Goal: Task Accomplishment & Management: Complete application form

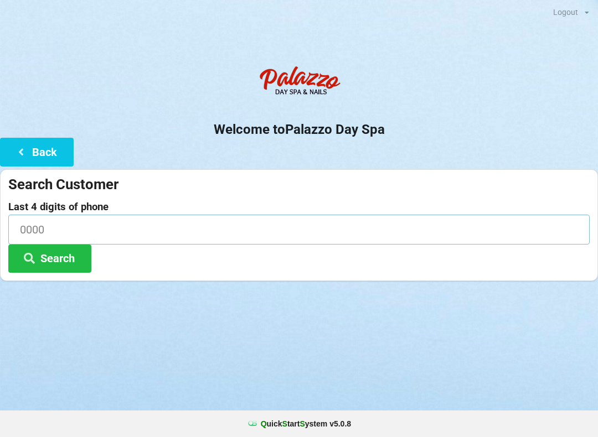
click at [76, 218] on input at bounding box center [298, 229] width 581 height 29
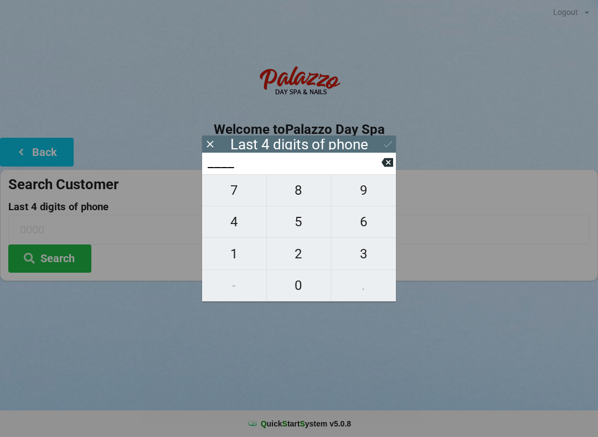
click at [285, 214] on button "5" at bounding box center [299, 222] width 65 height 32
type input "5___"
click at [239, 249] on span "1" at bounding box center [234, 253] width 64 height 23
type input "51__"
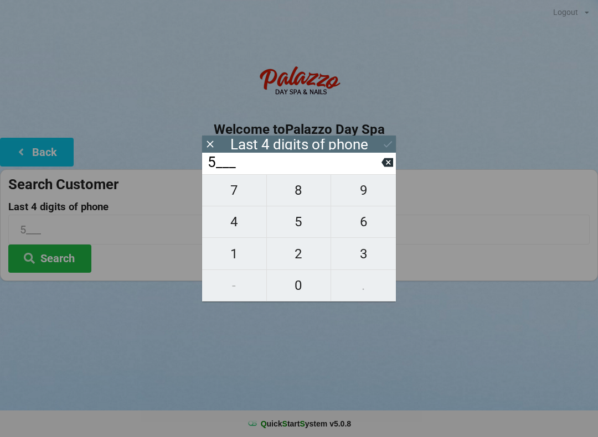
type input "51__"
click at [229, 254] on span "1" at bounding box center [234, 253] width 64 height 23
type input "511_"
click at [291, 244] on button "2" at bounding box center [299, 254] width 65 height 32
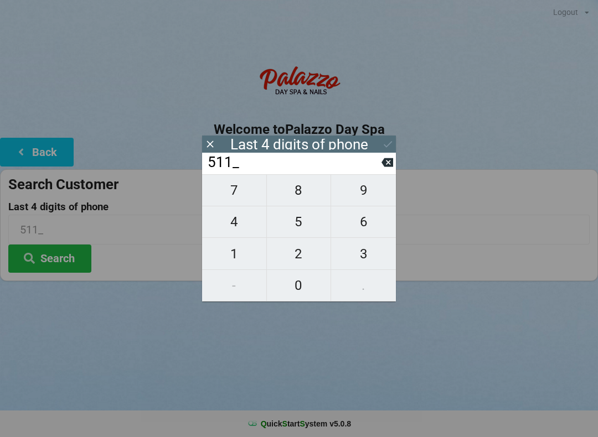
type input "5112"
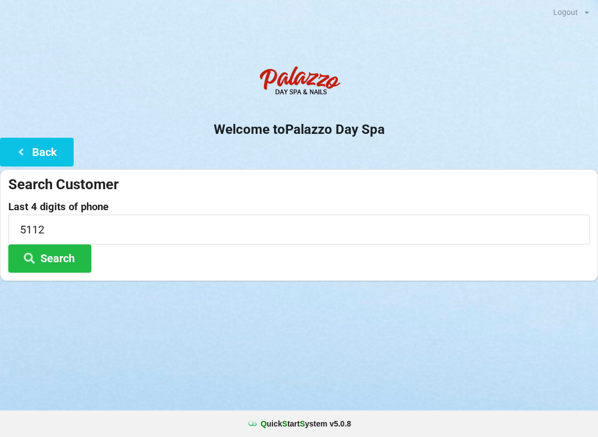
click at [298, 369] on div "Logout Logout Sign-In Welcome to Palazzo Day Spa Back Search Customer Last 4 di…" at bounding box center [299, 218] width 598 height 437
click at [48, 251] on button "Search" at bounding box center [49, 259] width 83 height 28
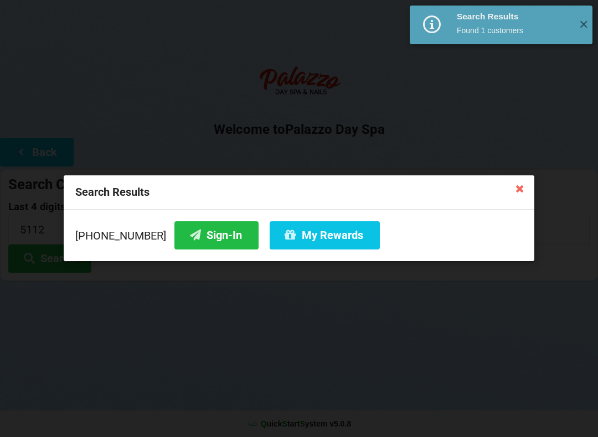
click at [199, 237] on button "Sign-In" at bounding box center [216, 235] width 84 height 28
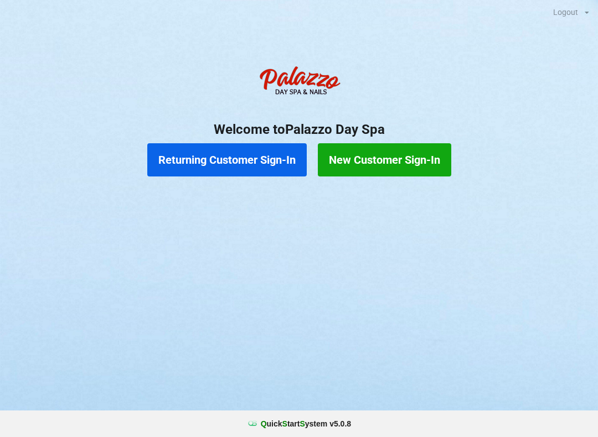
click at [237, 161] on button "Returning Customer Sign-In" at bounding box center [226, 159] width 159 height 33
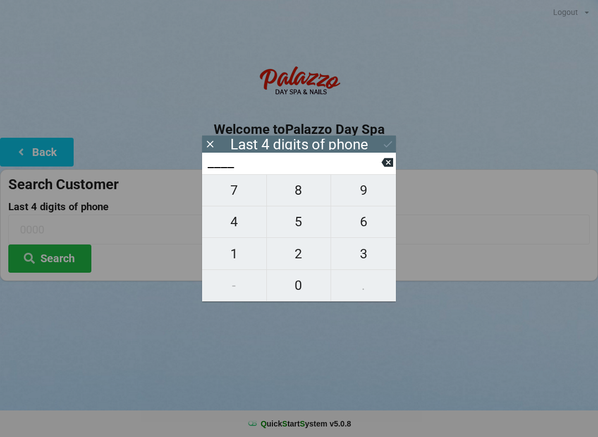
click at [293, 287] on span "0" at bounding box center [299, 285] width 64 height 23
type input "0___"
click at [370, 185] on span "9" at bounding box center [363, 190] width 65 height 23
type input "09__"
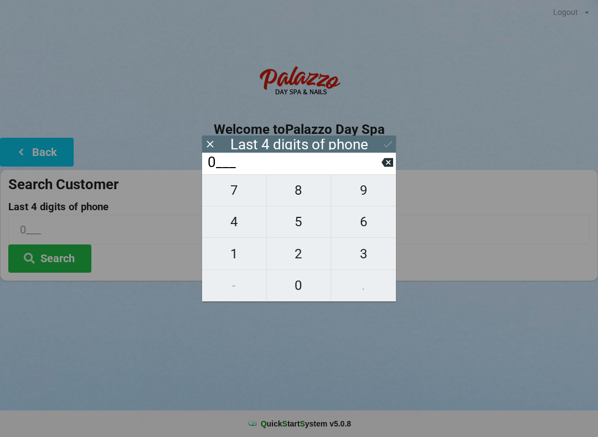
type input "09__"
click at [362, 258] on span "3" at bounding box center [363, 253] width 65 height 23
type input "093_"
click at [302, 262] on span "2" at bounding box center [299, 253] width 64 height 23
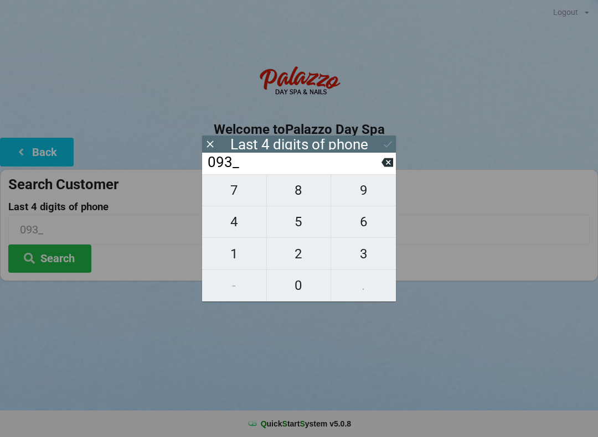
type input "0932"
click at [382, 148] on icon at bounding box center [388, 144] width 12 height 12
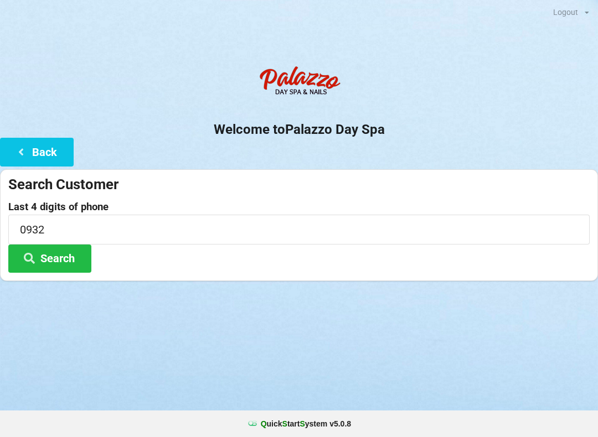
click at [59, 257] on button "Search" at bounding box center [49, 259] width 83 height 28
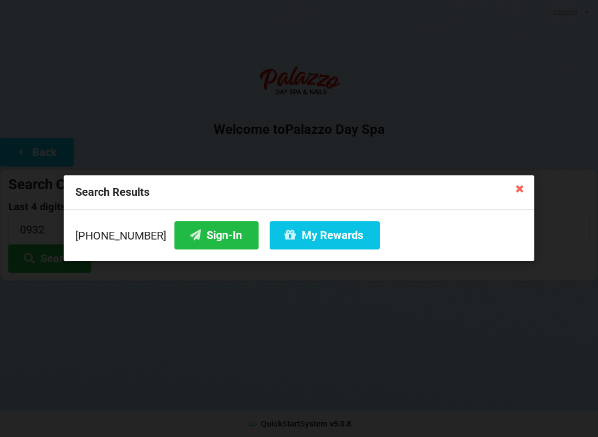
click at [501, 195] on div "Search Results" at bounding box center [299, 192] width 470 height 34
click at [517, 191] on icon at bounding box center [520, 188] width 18 height 18
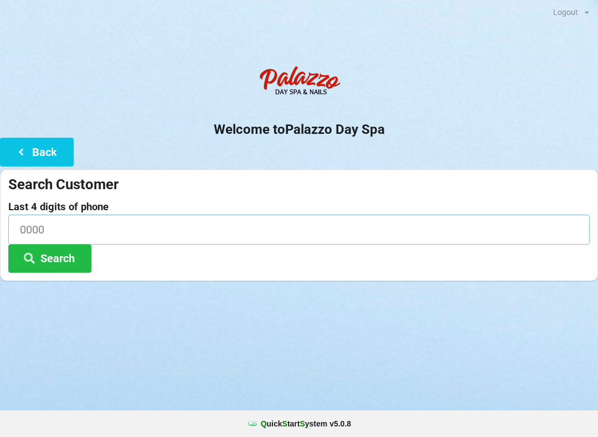
click at [56, 215] on input at bounding box center [298, 229] width 581 height 29
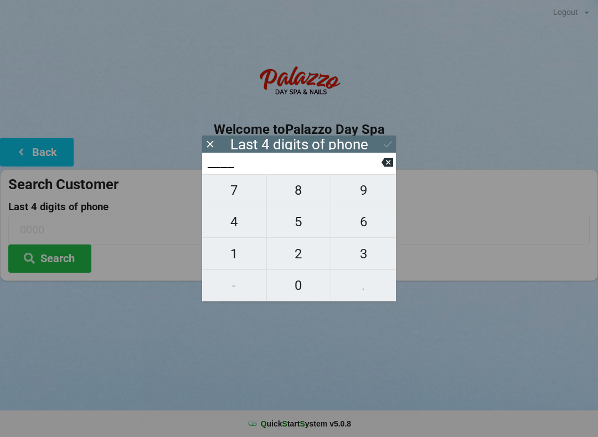
click at [359, 249] on span "3" at bounding box center [363, 253] width 65 height 23
type input "3___"
click at [230, 256] on span "1" at bounding box center [234, 253] width 64 height 23
type input "31__"
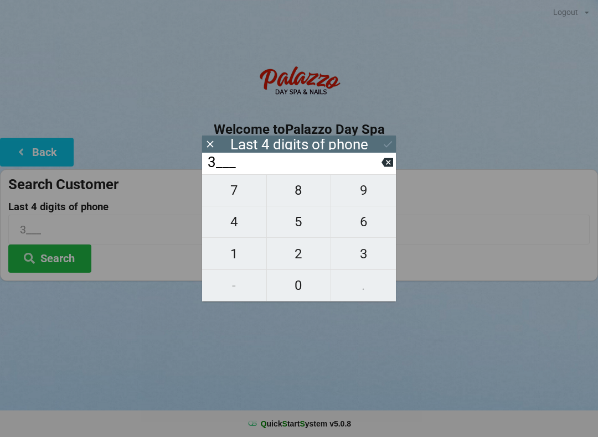
type input "31__"
click at [361, 186] on span "9" at bounding box center [363, 190] width 65 height 23
type input "319_"
click at [292, 219] on span "5" at bounding box center [299, 221] width 64 height 23
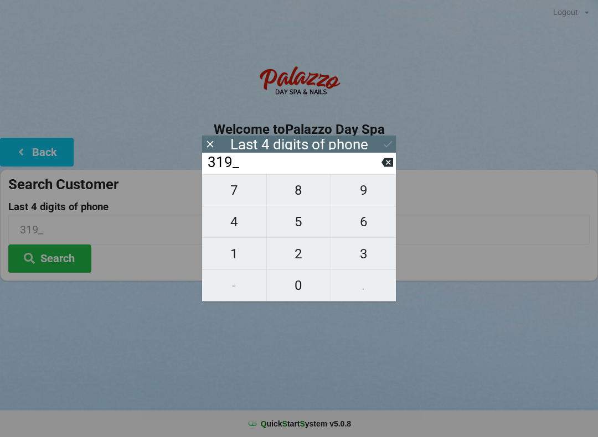
type input "3195"
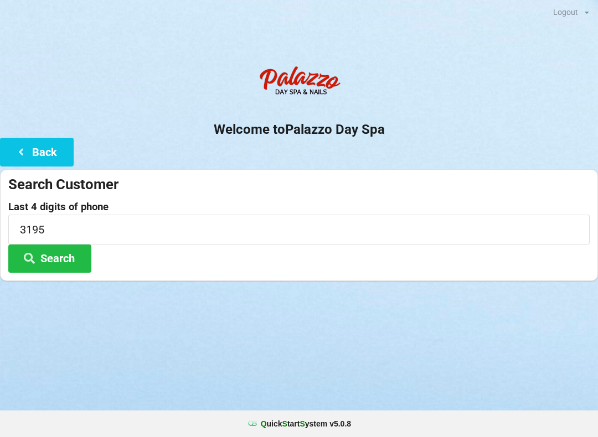
click at [50, 144] on button "Back" at bounding box center [37, 152] width 74 height 28
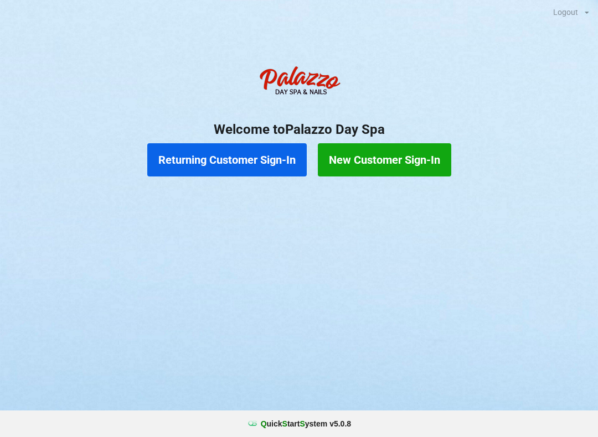
click at [252, 163] on button "Returning Customer Sign-In" at bounding box center [226, 159] width 159 height 33
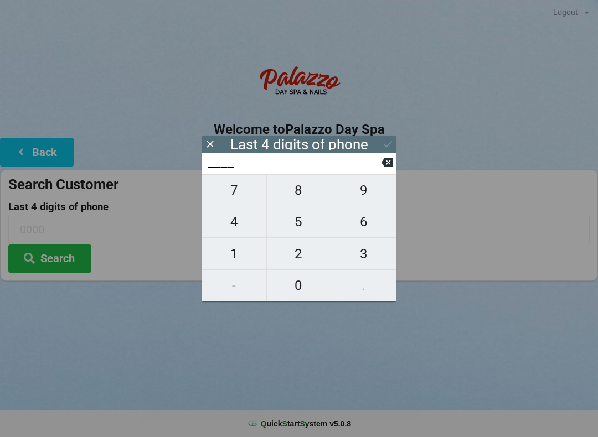
click at [363, 252] on span "3" at bounding box center [363, 253] width 65 height 23
type input "3___"
click at [231, 261] on span "1" at bounding box center [234, 253] width 64 height 23
type input "31__"
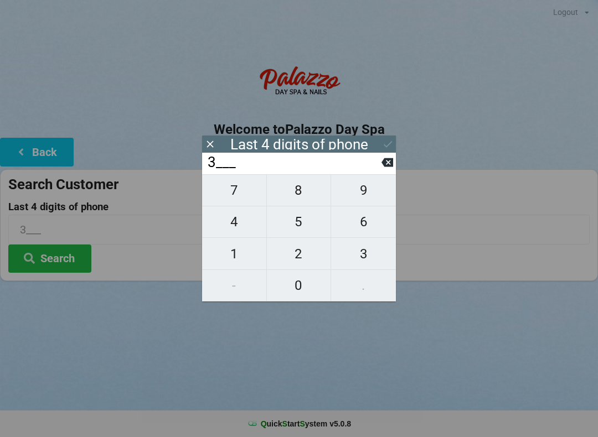
type input "31__"
click at [362, 190] on span "9" at bounding box center [363, 190] width 65 height 23
type input "319_"
click at [292, 226] on span "5" at bounding box center [299, 221] width 64 height 23
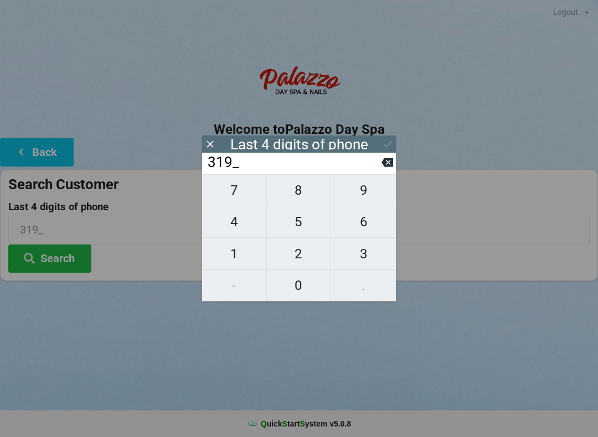
type input "3195"
click at [66, 257] on button "Search" at bounding box center [49, 259] width 83 height 28
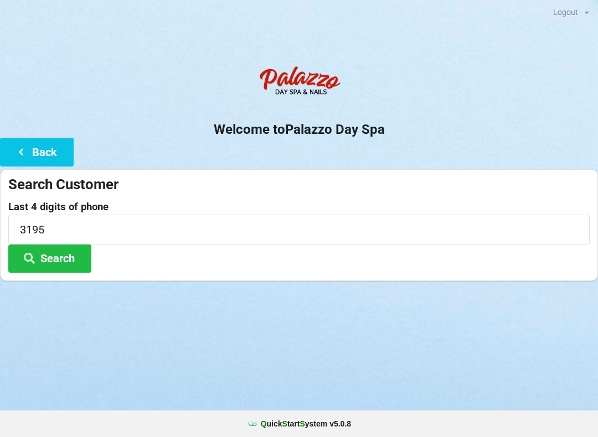
click at [49, 152] on button "Back" at bounding box center [37, 152] width 74 height 28
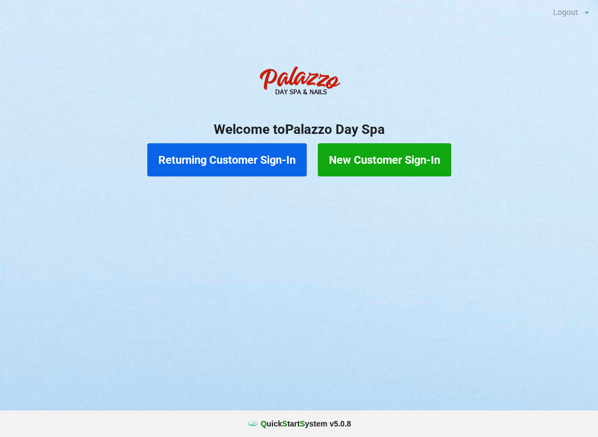
click at [241, 161] on button "Returning Customer Sign-In" at bounding box center [226, 159] width 159 height 33
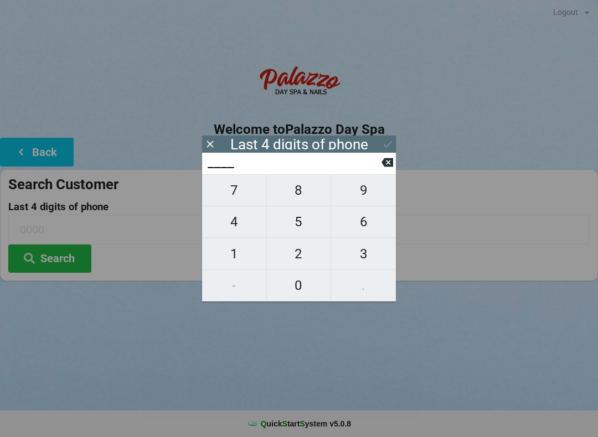
click at [356, 192] on span "9" at bounding box center [363, 190] width 65 height 23
type input "9___"
click at [293, 254] on span "2" at bounding box center [299, 253] width 64 height 23
type input "92__"
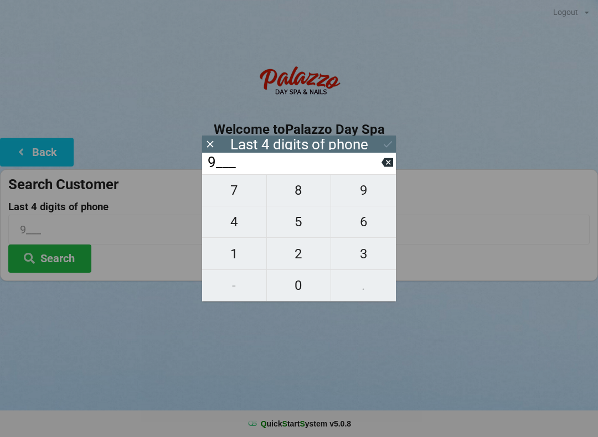
type input "92__"
click at [379, 162] on input "92__" at bounding box center [293, 163] width 175 height 18
click at [382, 166] on icon at bounding box center [387, 162] width 12 height 9
click at [382, 164] on icon at bounding box center [387, 163] width 12 height 12
click at [371, 261] on span "3" at bounding box center [363, 253] width 65 height 23
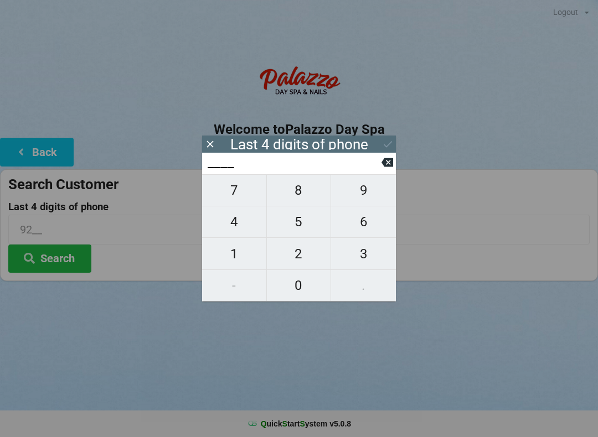
type input "3___"
click at [358, 194] on span "9" at bounding box center [363, 190] width 65 height 23
type input "39__"
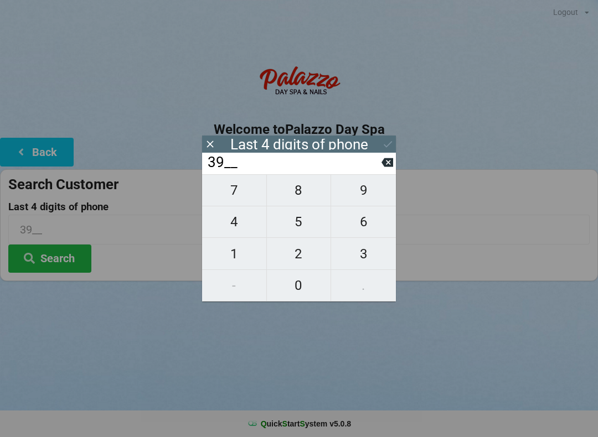
click at [370, 254] on span "3" at bounding box center [363, 253] width 65 height 23
type input "393_"
click at [309, 251] on span "2" at bounding box center [299, 253] width 64 height 23
type input "3932"
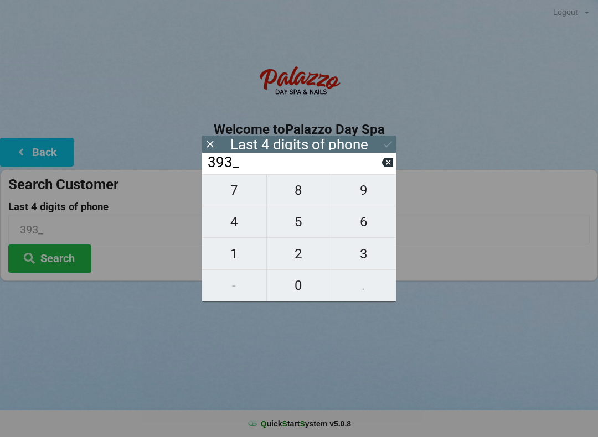
type input "3932"
click at [77, 251] on button "Search" at bounding box center [49, 259] width 83 height 28
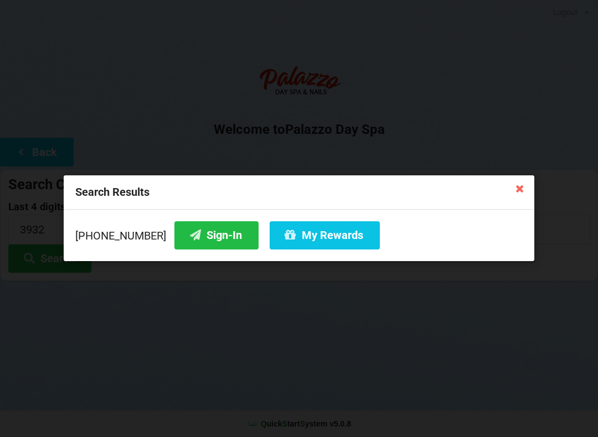
click at [220, 245] on button "Sign-In" at bounding box center [216, 235] width 84 height 28
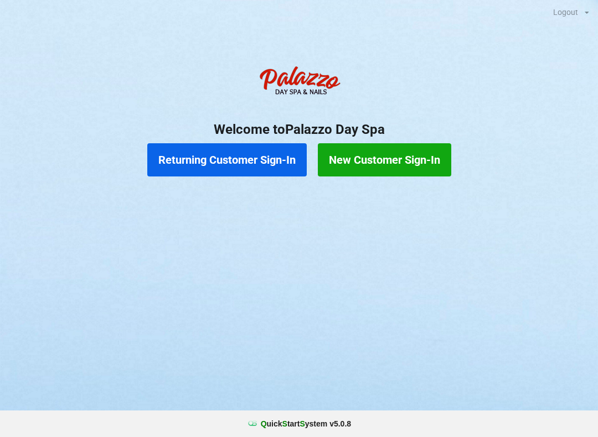
click at [245, 154] on button "Returning Customer Sign-In" at bounding box center [226, 159] width 159 height 33
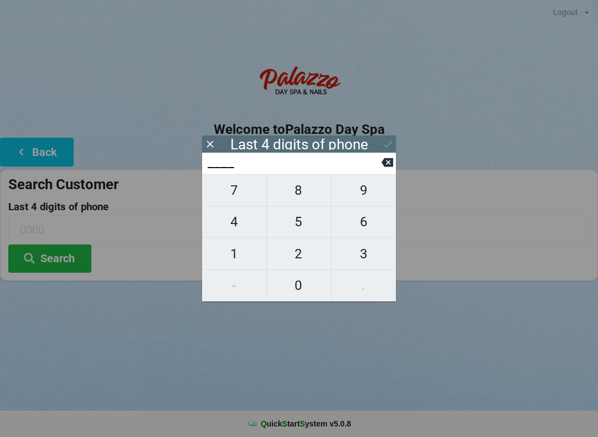
click at [304, 259] on span "2" at bounding box center [299, 253] width 64 height 23
type input "2___"
click at [242, 257] on span "1" at bounding box center [234, 253] width 64 height 23
type input "21__"
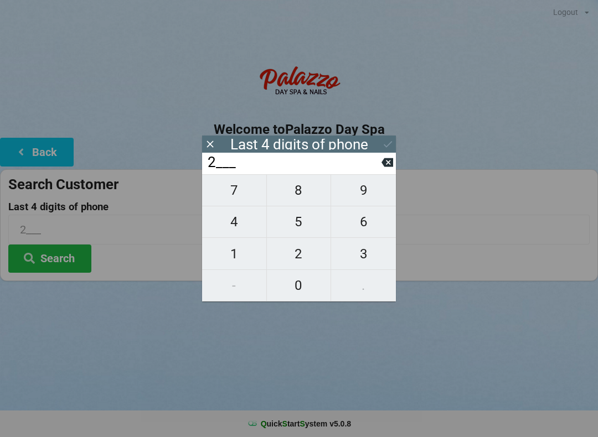
type input "21__"
click at [234, 202] on span "7" at bounding box center [234, 190] width 64 height 23
type input "217_"
click at [286, 196] on span "8" at bounding box center [299, 190] width 64 height 23
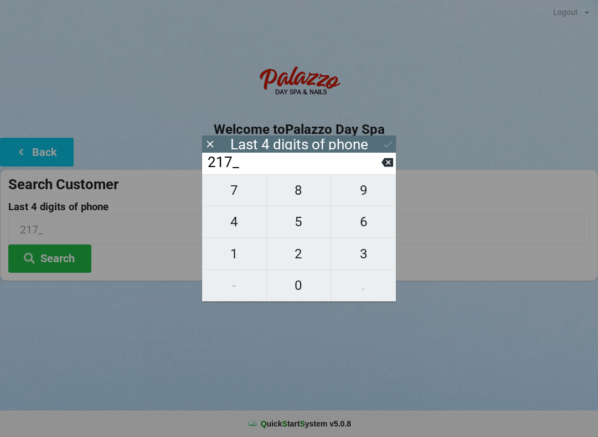
type input "2178"
click at [386, 145] on icon at bounding box center [388, 144] width 12 height 12
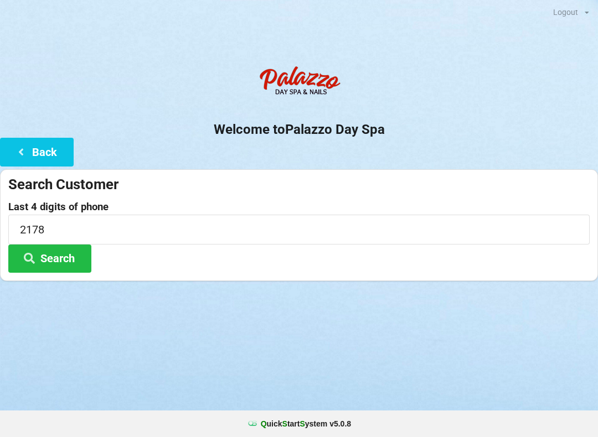
click at [76, 255] on button "Search" at bounding box center [49, 259] width 83 height 28
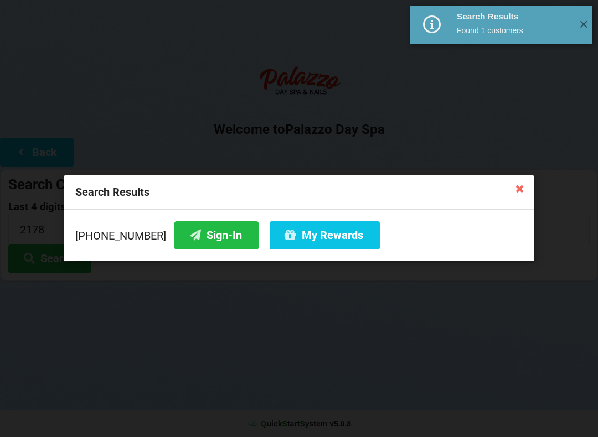
click at [214, 236] on button "Sign-In" at bounding box center [216, 235] width 84 height 28
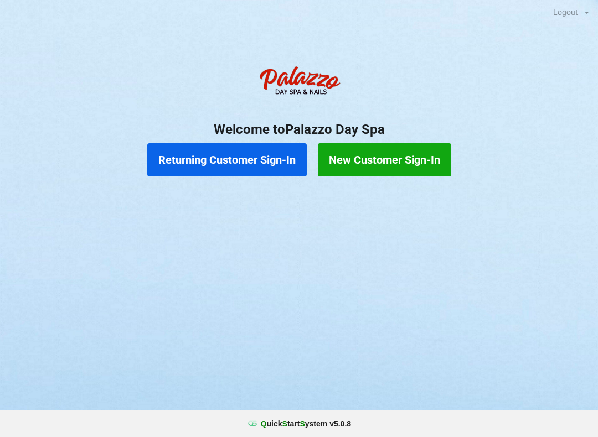
click at [209, 164] on button "Returning Customer Sign-In" at bounding box center [226, 159] width 159 height 33
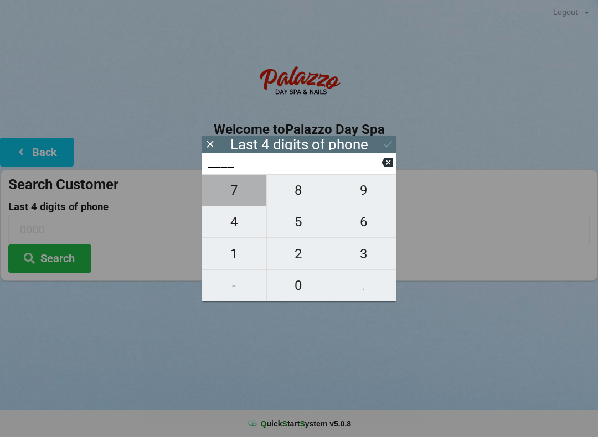
click at [241, 192] on span "7" at bounding box center [234, 190] width 64 height 23
type input "7___"
click at [381, 170] on button at bounding box center [387, 162] width 12 height 15
click at [233, 259] on span "1" at bounding box center [234, 253] width 64 height 23
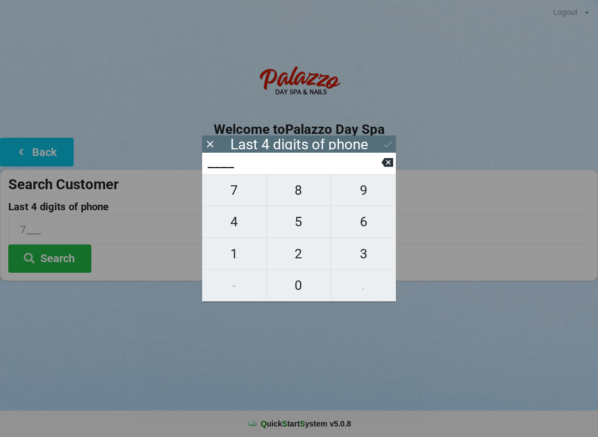
type input "1___"
click at [362, 249] on span "3" at bounding box center [363, 253] width 65 height 23
type input "13__"
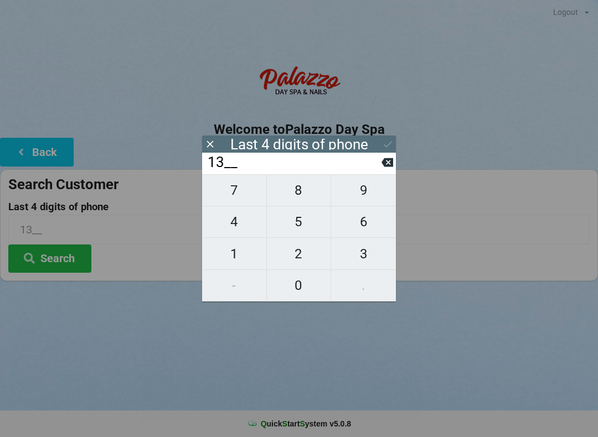
click at [301, 190] on span "8" at bounding box center [299, 190] width 64 height 23
type input "138_"
click at [302, 258] on span "2" at bounding box center [299, 253] width 64 height 23
type input "1382"
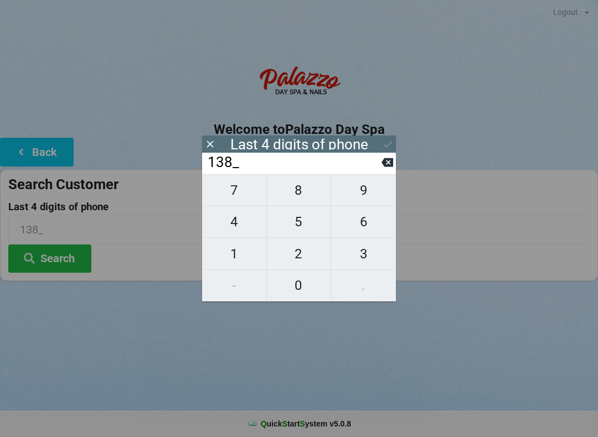
type input "1382"
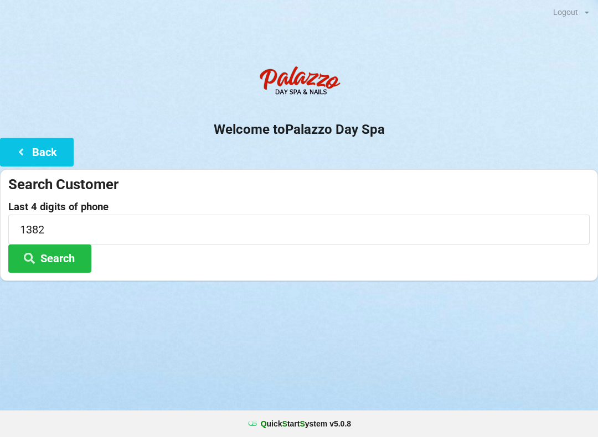
click at [69, 258] on button "Search" at bounding box center [49, 259] width 83 height 28
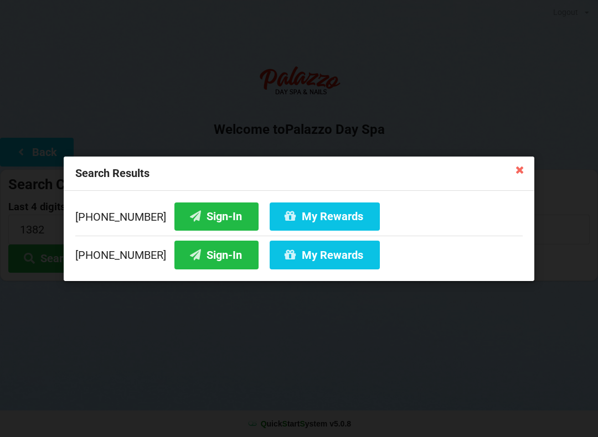
click at [190, 261] on button "Sign-In" at bounding box center [216, 255] width 84 height 28
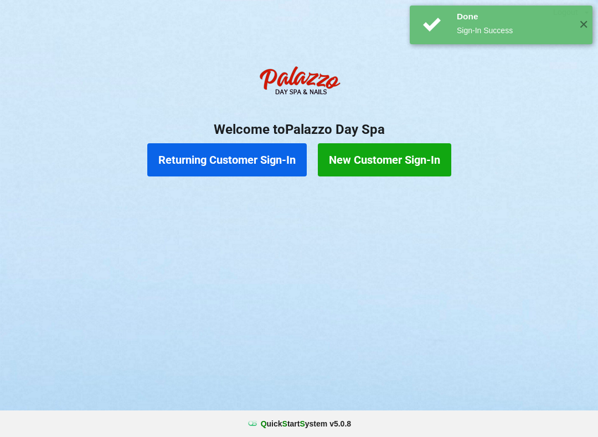
click at [221, 164] on button "Returning Customer Sign-In" at bounding box center [226, 159] width 159 height 33
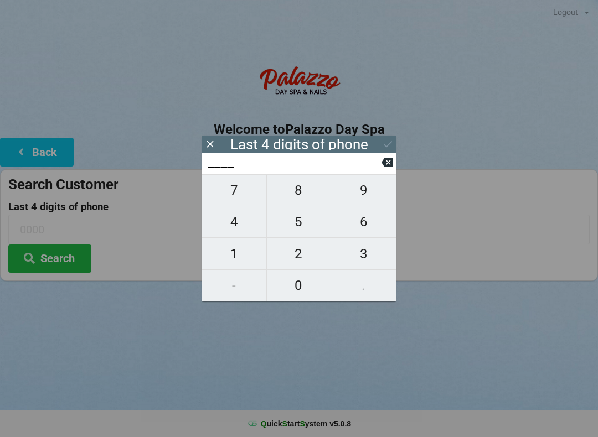
click at [237, 251] on span "1" at bounding box center [234, 253] width 64 height 23
type input "1___"
click at [364, 256] on span "3" at bounding box center [363, 253] width 65 height 23
type input "13__"
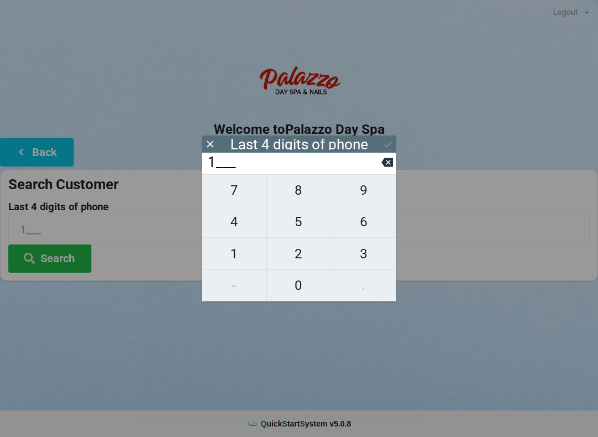
type input "13__"
click at [292, 192] on span "8" at bounding box center [299, 190] width 64 height 23
type input "138_"
click at [296, 260] on span "2" at bounding box center [299, 253] width 64 height 23
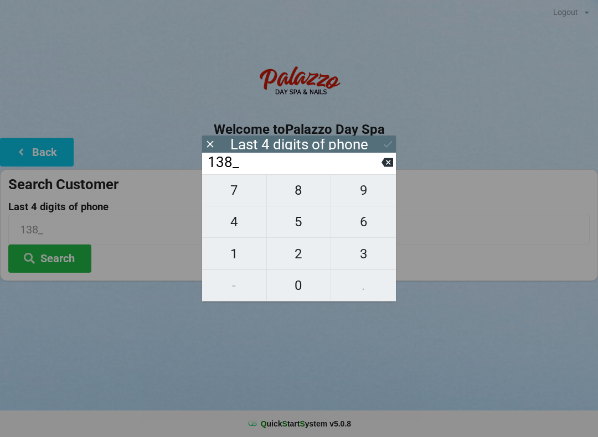
type input "1382"
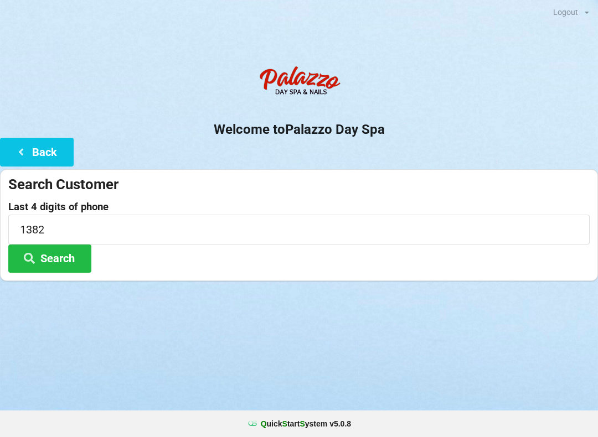
click at [225, 353] on div "Logout Logout Sign-In Welcome to Palazzo Day Spa Back Search Customer Last 4 di…" at bounding box center [299, 218] width 598 height 437
click at [58, 261] on button "Search" at bounding box center [49, 259] width 83 height 28
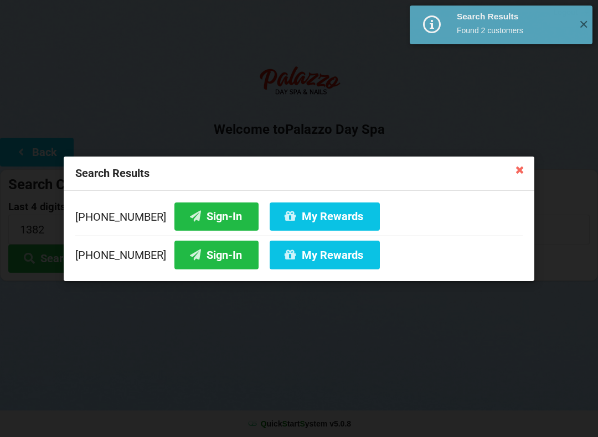
click at [301, 252] on button "My Rewards" at bounding box center [325, 255] width 110 height 28
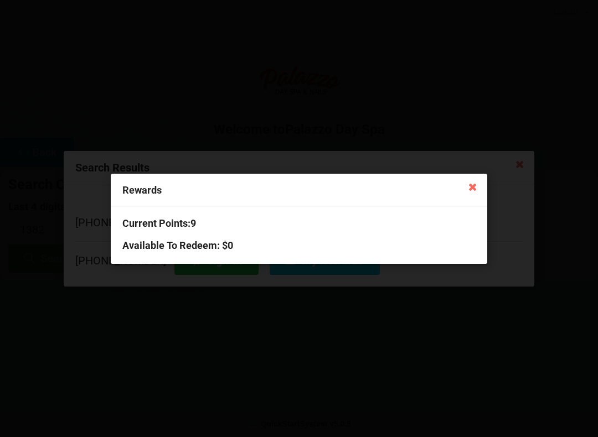
click at [173, 97] on div "Rewards Current Points: 9 Available To Redeem : $0" at bounding box center [299, 218] width 598 height 437
click at [461, 183] on div "Rewards" at bounding box center [299, 190] width 376 height 33
click at [459, 197] on div "Rewards" at bounding box center [299, 190] width 376 height 33
click at [462, 195] on div "Rewards" at bounding box center [299, 190] width 376 height 33
click at [459, 185] on div "Rewards" at bounding box center [299, 190] width 376 height 33
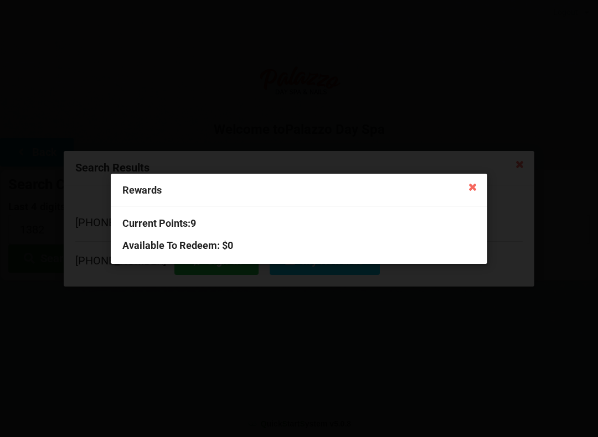
click at [188, 358] on div "Rewards Current Points: 9 Available To Redeem : $0" at bounding box center [299, 218] width 598 height 437
click at [158, 368] on div "Rewards Current Points: 9 Available To Redeem : $0" at bounding box center [299, 218] width 598 height 437
click at [472, 188] on icon at bounding box center [473, 187] width 18 height 18
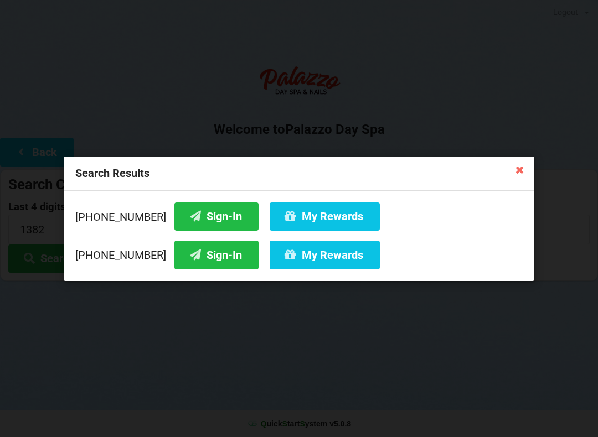
click at [512, 170] on icon at bounding box center [520, 170] width 18 height 18
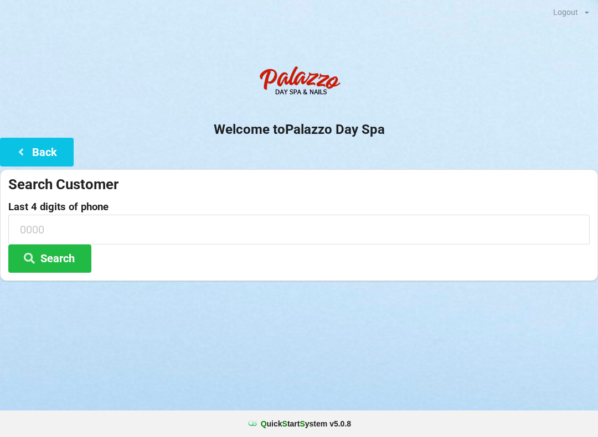
click at [108, 226] on input at bounding box center [298, 229] width 581 height 29
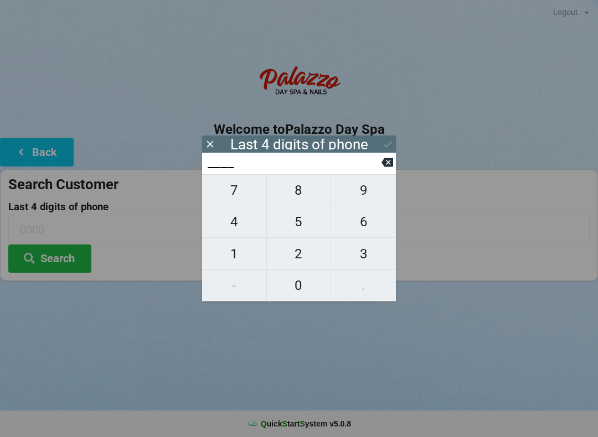
click at [298, 201] on span "8" at bounding box center [299, 190] width 64 height 23
type input "8___"
click at [232, 248] on span "1" at bounding box center [234, 253] width 64 height 23
type input "81__"
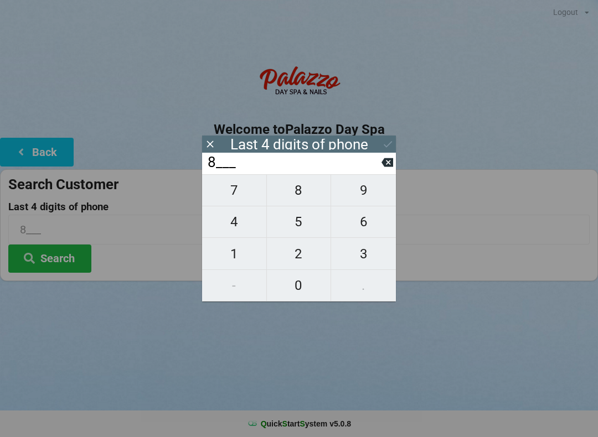
type input "81__"
click at [372, 190] on span "9" at bounding box center [363, 190] width 65 height 23
type input "819_"
click at [294, 275] on span "0" at bounding box center [299, 285] width 64 height 23
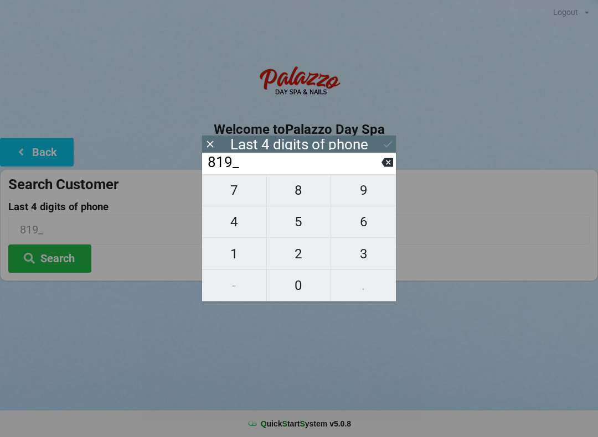
type input "8190"
click at [387, 148] on icon at bounding box center [388, 144] width 12 height 12
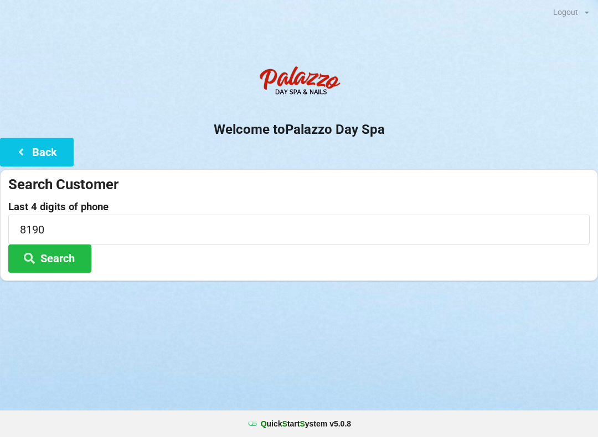
click at [64, 263] on button "Search" at bounding box center [49, 259] width 83 height 28
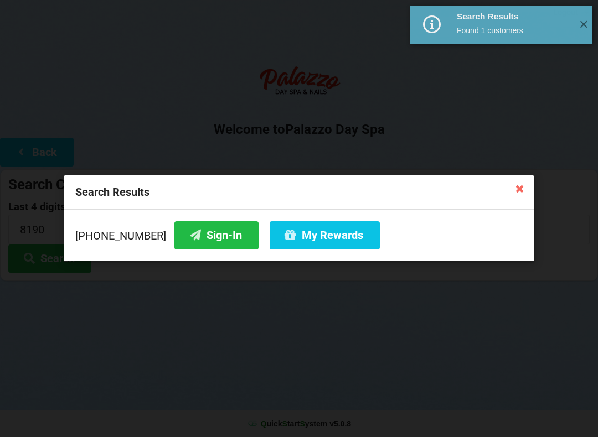
click at [186, 241] on button "Sign-In" at bounding box center [216, 235] width 84 height 28
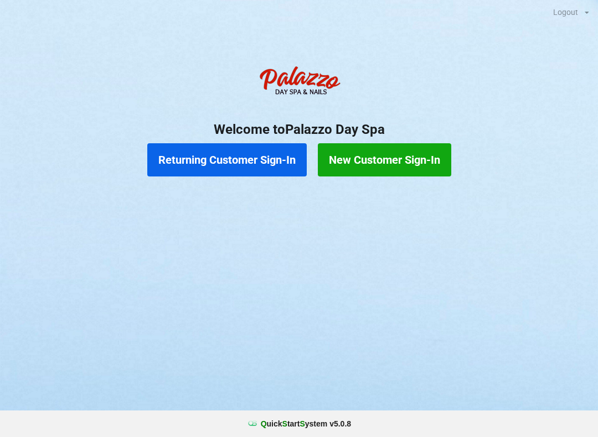
click at [236, 152] on button "Returning Customer Sign-In" at bounding box center [226, 159] width 159 height 33
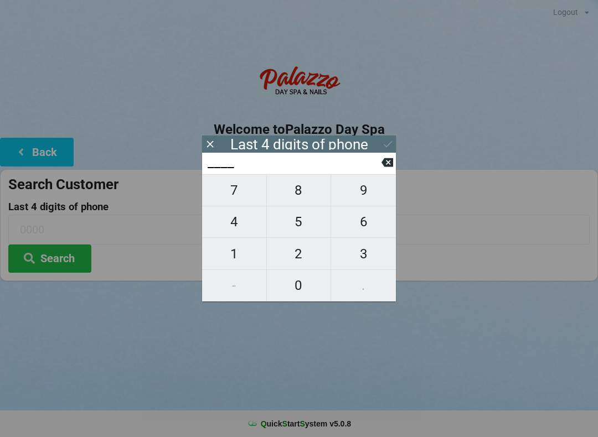
click at [298, 250] on span "2" at bounding box center [299, 253] width 64 height 23
type input "2___"
click at [235, 230] on span "4" at bounding box center [234, 221] width 64 height 23
type input "24__"
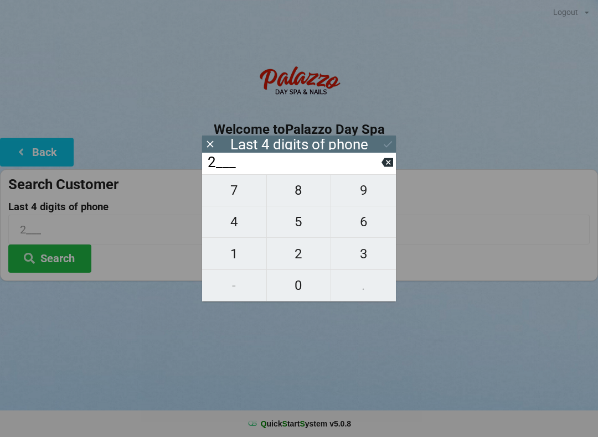
type input "24__"
click at [361, 225] on span "6" at bounding box center [363, 221] width 65 height 23
type input "246_"
click at [295, 229] on span "5" at bounding box center [299, 221] width 64 height 23
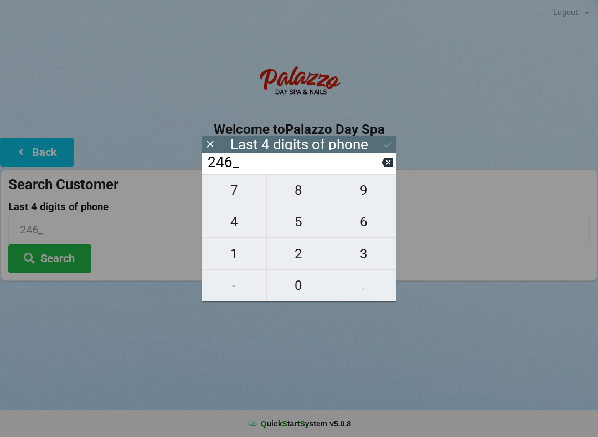
type input "2465"
click at [54, 267] on button "Search" at bounding box center [49, 259] width 83 height 28
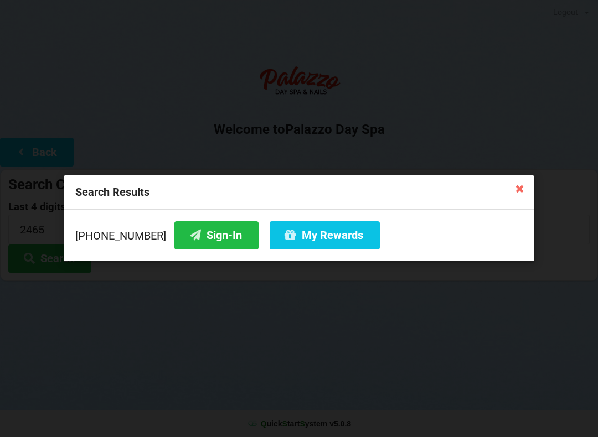
click at [200, 233] on button "Sign-In" at bounding box center [216, 235] width 84 height 28
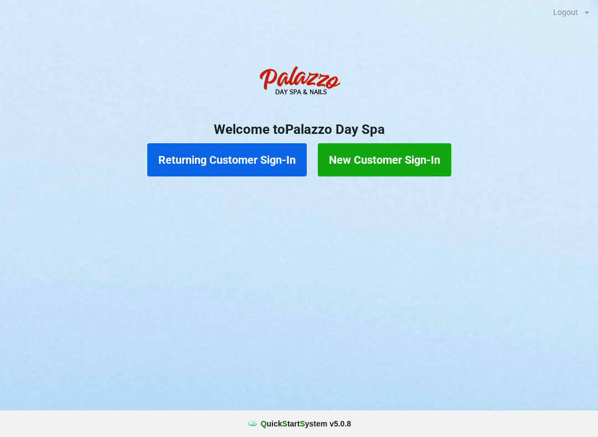
click at [426, 172] on button "New Customer Sign-In" at bounding box center [384, 159] width 133 height 33
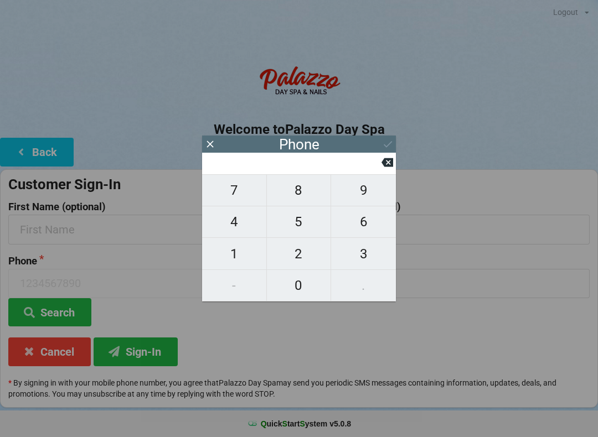
click at [244, 197] on span "7" at bounding box center [234, 190] width 64 height 23
type input "7"
click at [301, 188] on span "8" at bounding box center [299, 190] width 64 height 23
type input "78"
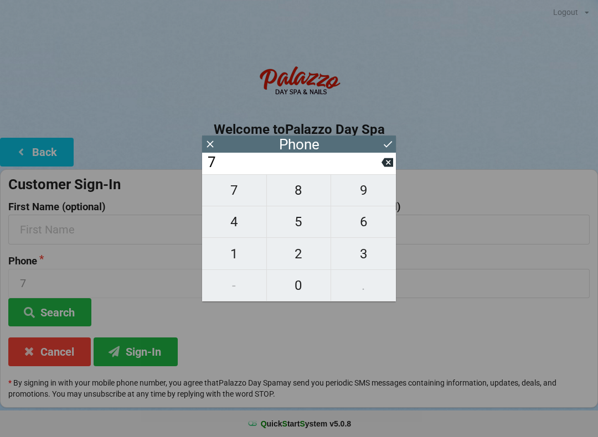
type input "78"
click at [365, 220] on span "6" at bounding box center [363, 221] width 65 height 23
type input "786"
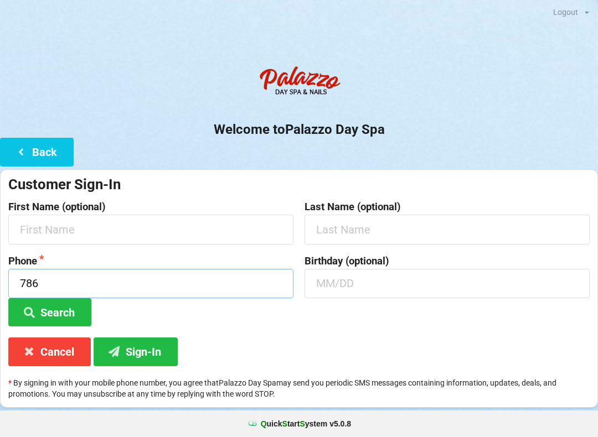
click at [147, 278] on input "786" at bounding box center [150, 283] width 285 height 29
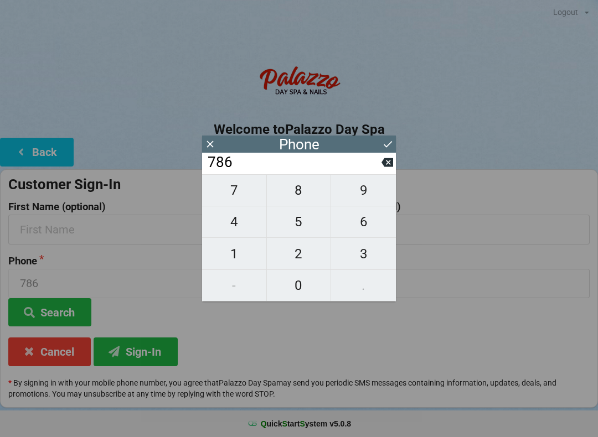
click at [236, 197] on span "7" at bounding box center [234, 190] width 64 height 23
type input "7867"
click at [357, 222] on span "6" at bounding box center [363, 221] width 65 height 23
type input "78676"
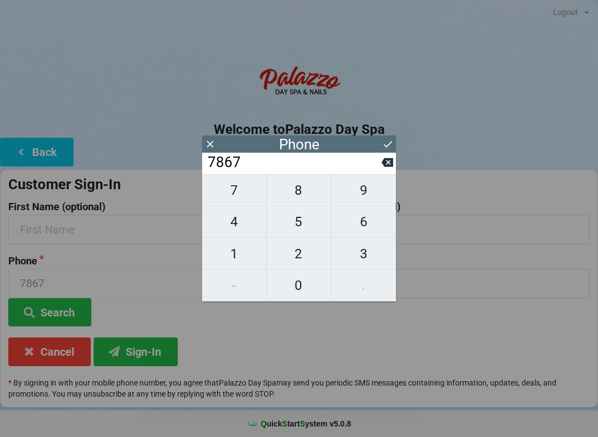
type input "78676"
click at [296, 282] on span "0" at bounding box center [299, 285] width 64 height 23
type input "786760"
click at [385, 166] on icon at bounding box center [387, 162] width 12 height 9
click at [381, 168] on icon at bounding box center [387, 163] width 12 height 12
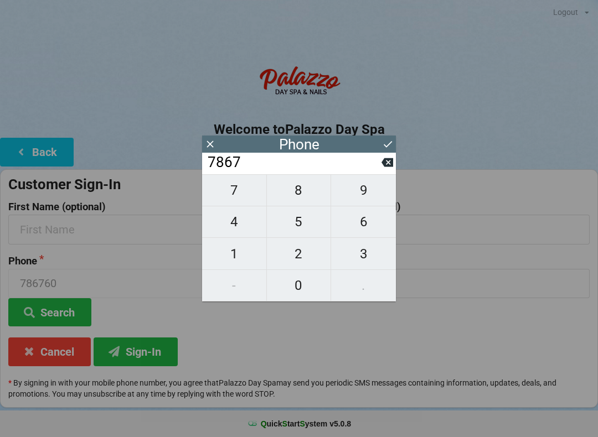
click at [382, 168] on icon at bounding box center [387, 163] width 12 height 12
type input "786"
click at [300, 194] on span "8" at bounding box center [299, 190] width 64 height 23
type input "7868"
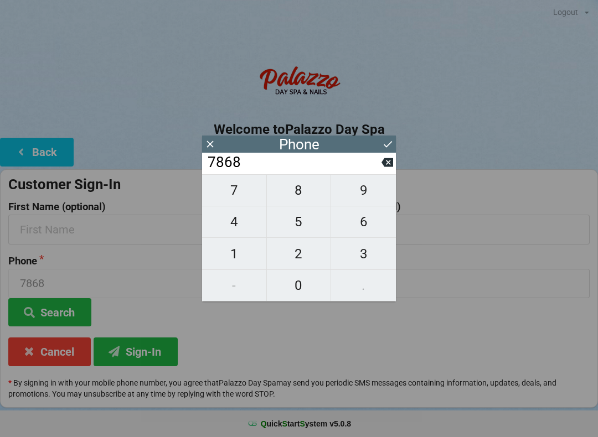
click at [358, 225] on span "6" at bounding box center [363, 221] width 65 height 23
type input "78686"
click at [296, 225] on span "5" at bounding box center [299, 221] width 64 height 23
type input "786865"
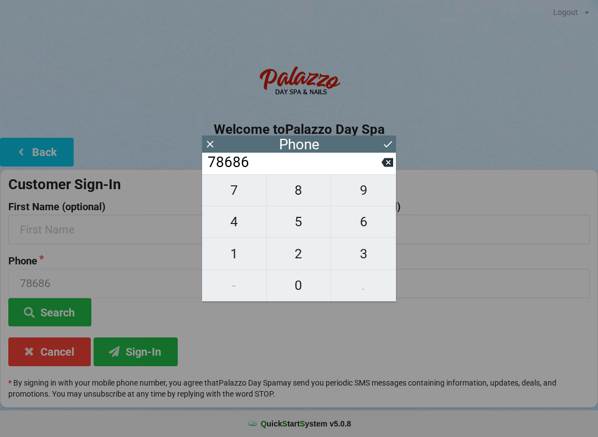
type input "786865"
click at [236, 188] on span "7" at bounding box center [234, 190] width 64 height 23
type input "7868657"
click at [371, 170] on input "7868657" at bounding box center [293, 163] width 175 height 18
click at [380, 164] on input "7868657" at bounding box center [293, 163] width 175 height 18
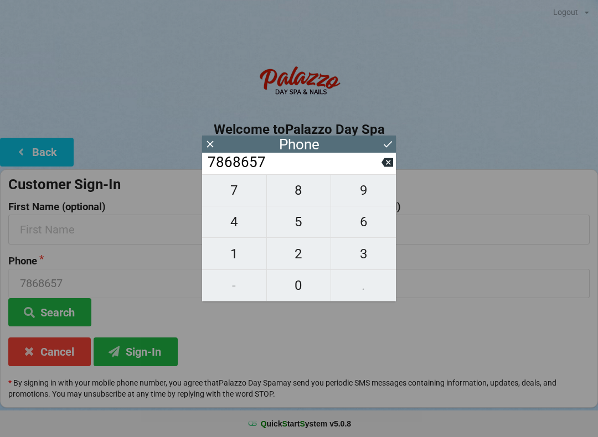
click at [384, 168] on icon at bounding box center [387, 163] width 12 height 12
type input "786865"
click at [237, 250] on span "1" at bounding box center [234, 253] width 64 height 23
type input "7868651"
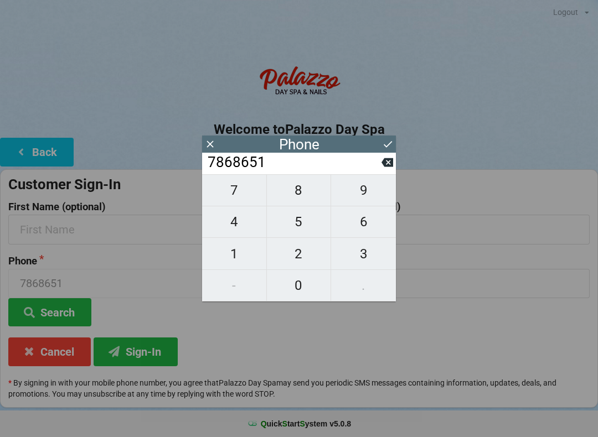
click at [291, 280] on span "0" at bounding box center [299, 285] width 64 height 23
type input "78686510"
click at [355, 223] on span "6" at bounding box center [363, 221] width 65 height 23
type input "786865106"
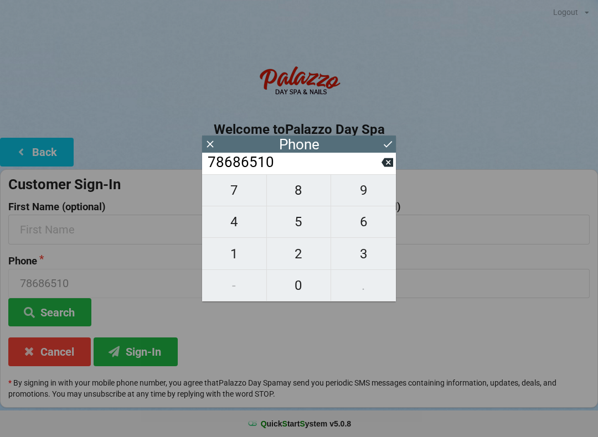
type input "786865106"
click at [297, 285] on span "0" at bounding box center [299, 285] width 64 height 23
type input "7868651060"
click at [385, 137] on button at bounding box center [388, 144] width 12 height 15
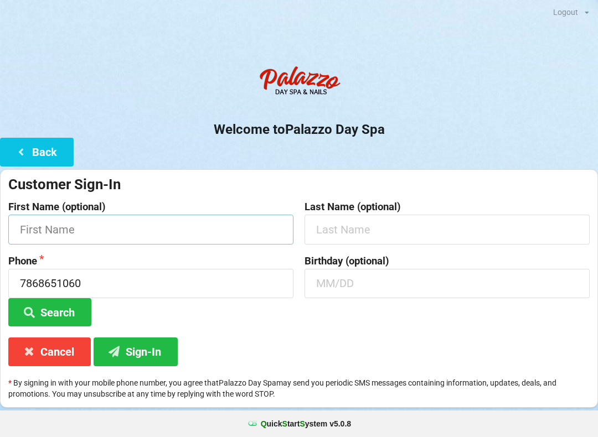
click at [153, 232] on input "text" at bounding box center [150, 229] width 285 height 29
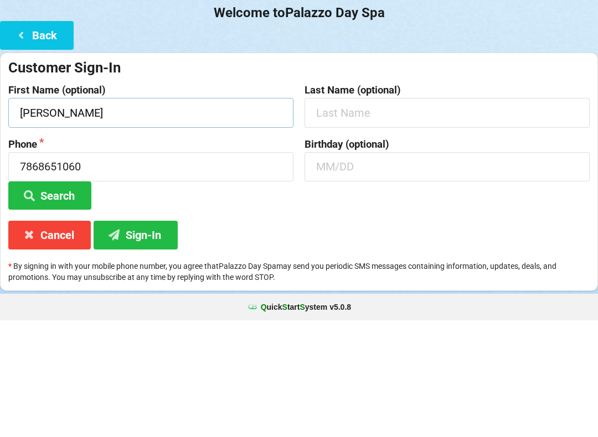
type input "[PERSON_NAME]"
click at [411, 215] on input "text" at bounding box center [446, 229] width 285 height 29
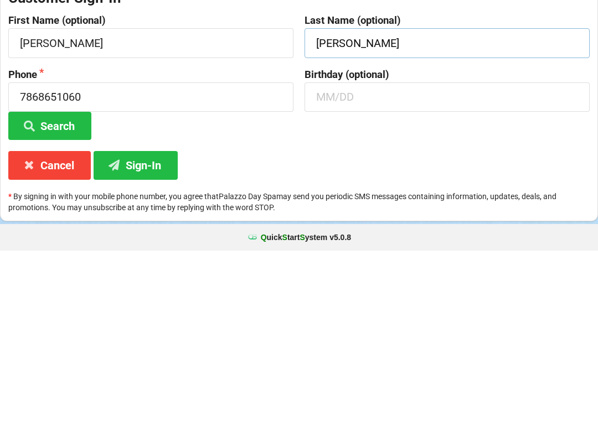
type input "[PERSON_NAME]"
click at [157, 338] on button "Sign-In" at bounding box center [136, 352] width 84 height 28
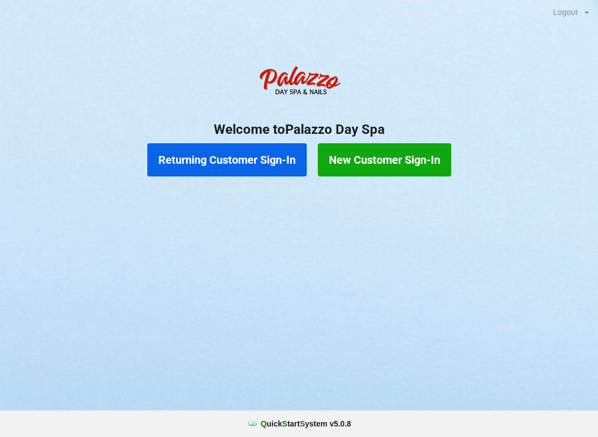
click at [249, 158] on button "Returning Customer Sign-In" at bounding box center [226, 159] width 159 height 33
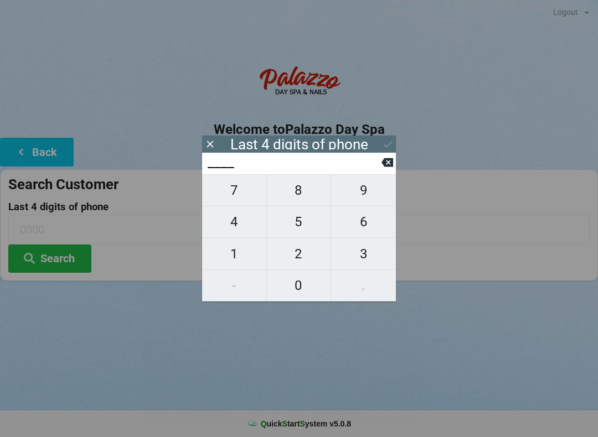
click at [297, 254] on span "2" at bounding box center [299, 253] width 64 height 23
type input "2___"
click at [236, 230] on span "4" at bounding box center [234, 221] width 64 height 23
type input "24__"
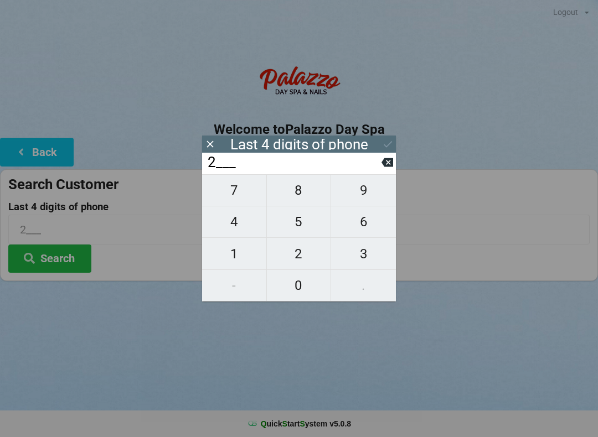
type input "24__"
click at [372, 233] on span "6" at bounding box center [363, 221] width 65 height 23
type input "246_"
click at [302, 255] on span "2" at bounding box center [299, 253] width 64 height 23
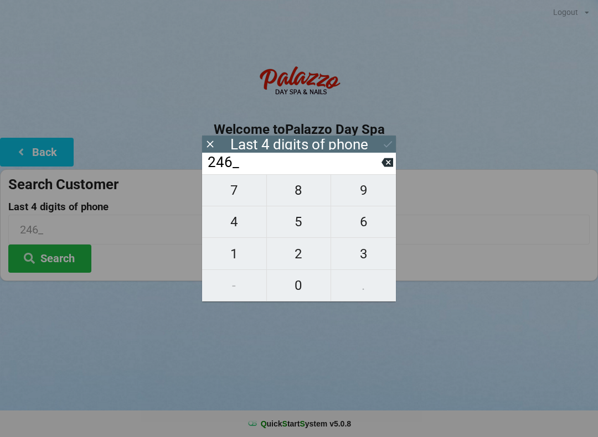
type input "2462"
click at [70, 260] on button "Search" at bounding box center [49, 259] width 83 height 28
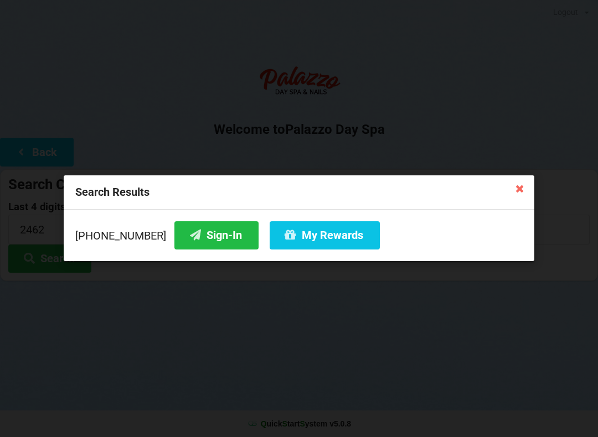
click at [206, 242] on button "Sign-In" at bounding box center [216, 235] width 84 height 28
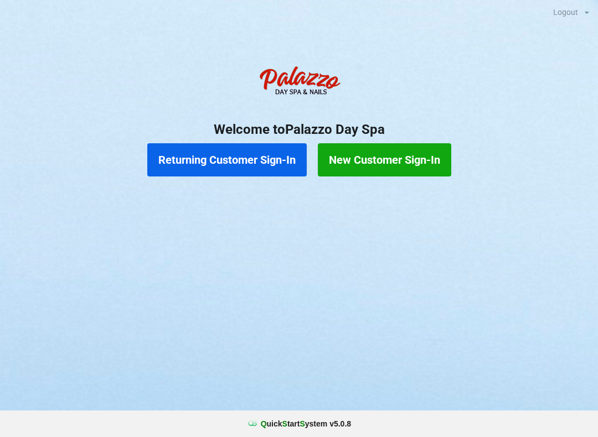
click at [221, 158] on button "Returning Customer Sign-In" at bounding box center [226, 159] width 159 height 33
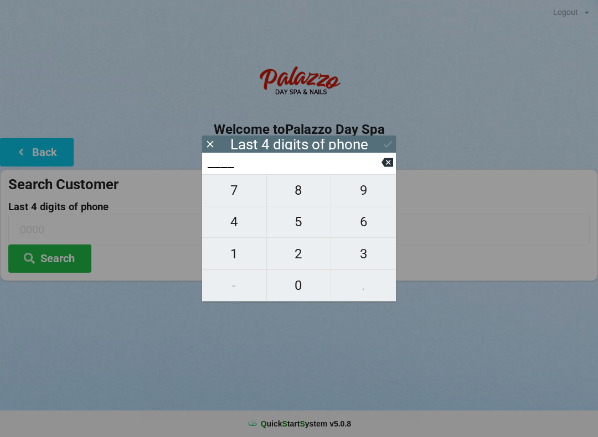
click at [301, 198] on span "8" at bounding box center [299, 190] width 64 height 23
type input "8___"
click at [224, 234] on span "4" at bounding box center [234, 221] width 64 height 23
type input "84__"
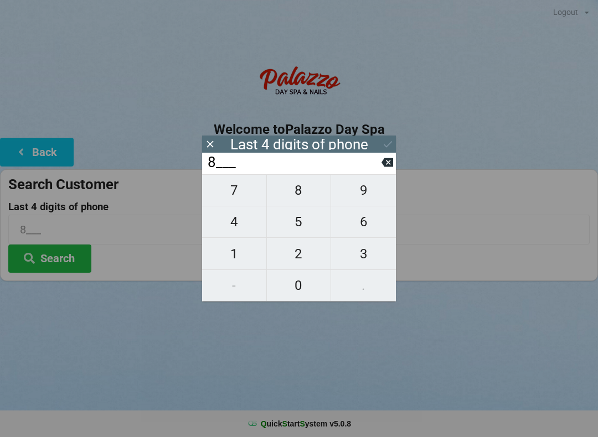
type input "84__"
click at [299, 229] on span "5" at bounding box center [299, 221] width 64 height 23
type input "845_"
click at [365, 231] on span "6" at bounding box center [363, 221] width 65 height 23
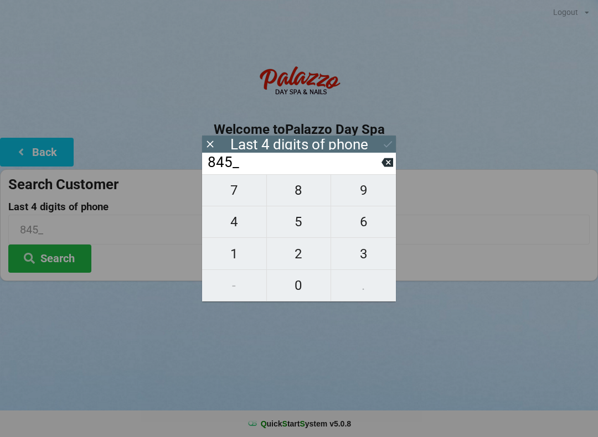
type input "8456"
click at [391, 143] on icon at bounding box center [388, 144] width 8 height 7
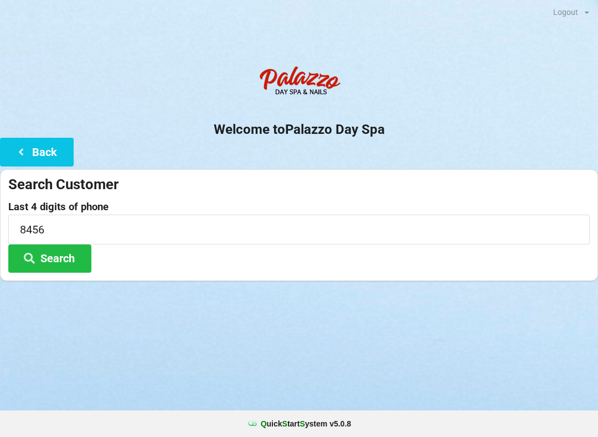
click at [46, 257] on button "Search" at bounding box center [49, 259] width 83 height 28
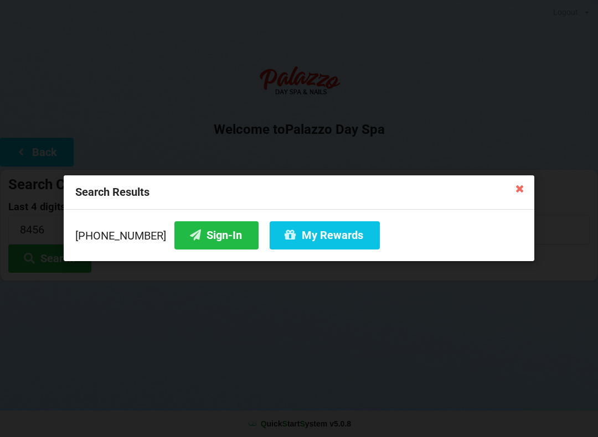
click at [197, 238] on button "Sign-In" at bounding box center [216, 235] width 84 height 28
